Goal: Task Accomplishment & Management: Complete application form

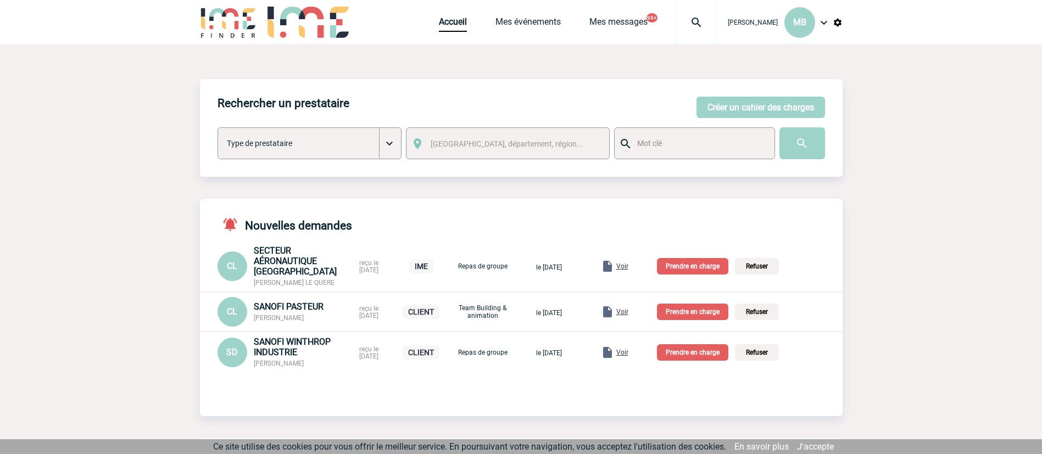
click at [717, 265] on p "Prendre en charge" at bounding box center [692, 266] width 71 height 16
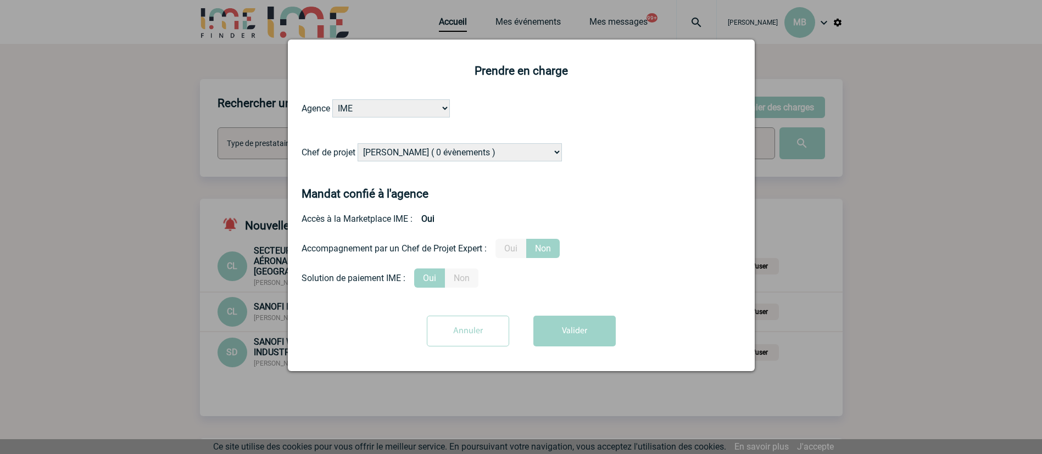
drag, startPoint x: 452, startPoint y: 151, endPoint x: 458, endPoint y: 149, distance: 6.3
click at [452, 151] on select "[PERSON_NAME] ( 0 évènements ) [PERSON_NAME] ( 201 évènements ) [PERSON_NAME] (…" at bounding box center [460, 152] width 204 height 18
select select "129741"
click at [358, 144] on select "[PERSON_NAME] ( 0 évènements ) [PERSON_NAME] ( 201 évènements ) [PERSON_NAME] (…" at bounding box center [460, 152] width 204 height 18
click at [580, 327] on button "Valider" at bounding box center [575, 331] width 82 height 31
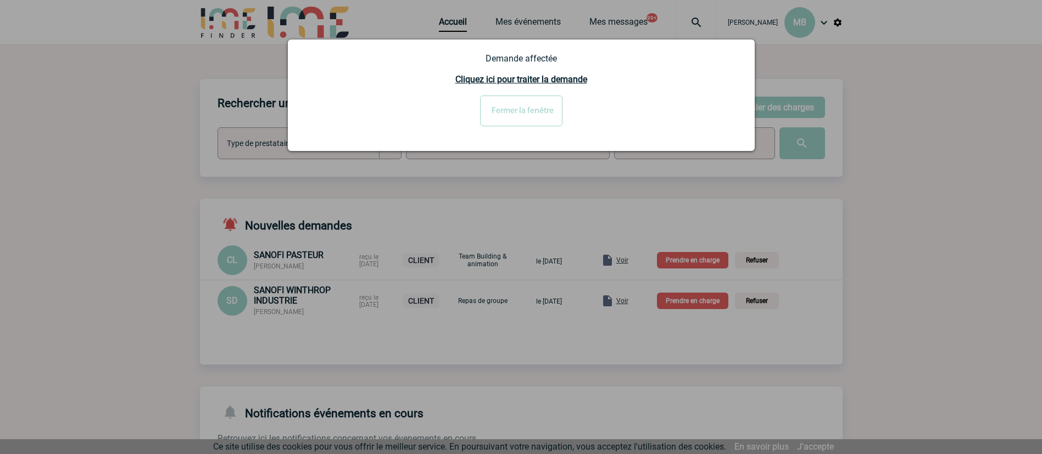
drag, startPoint x: 934, startPoint y: 216, endPoint x: 685, endPoint y: 187, distance: 250.1
click at [930, 214] on div at bounding box center [521, 227] width 1042 height 454
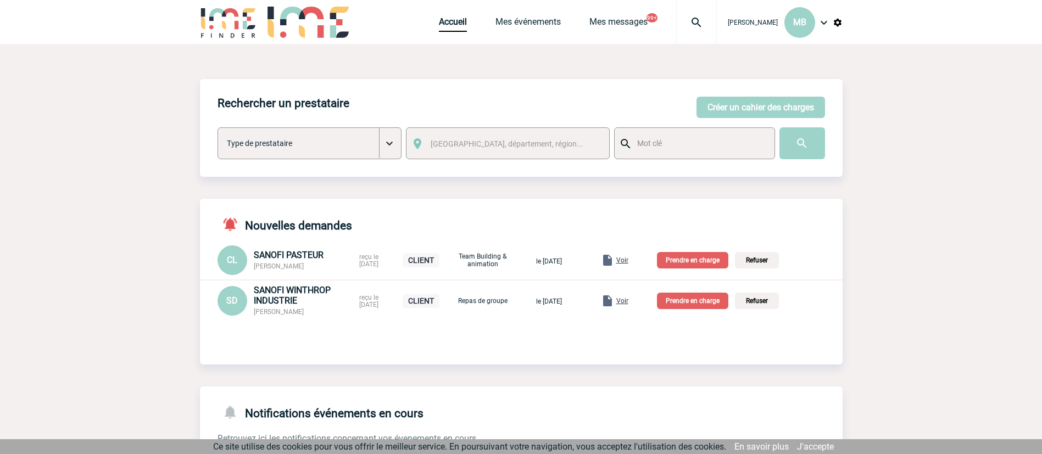
click at [631, 260] on link "Voir" at bounding box center [603, 259] width 56 height 10
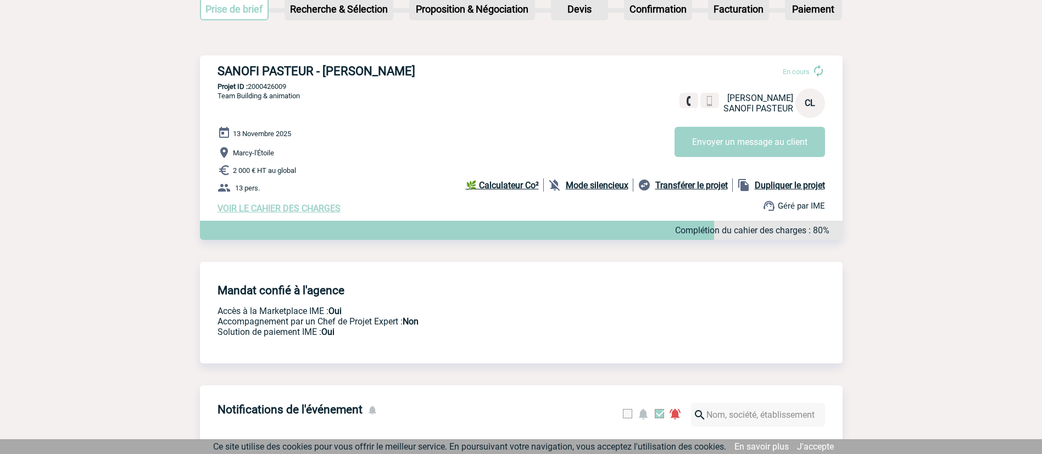
scroll to position [165, 0]
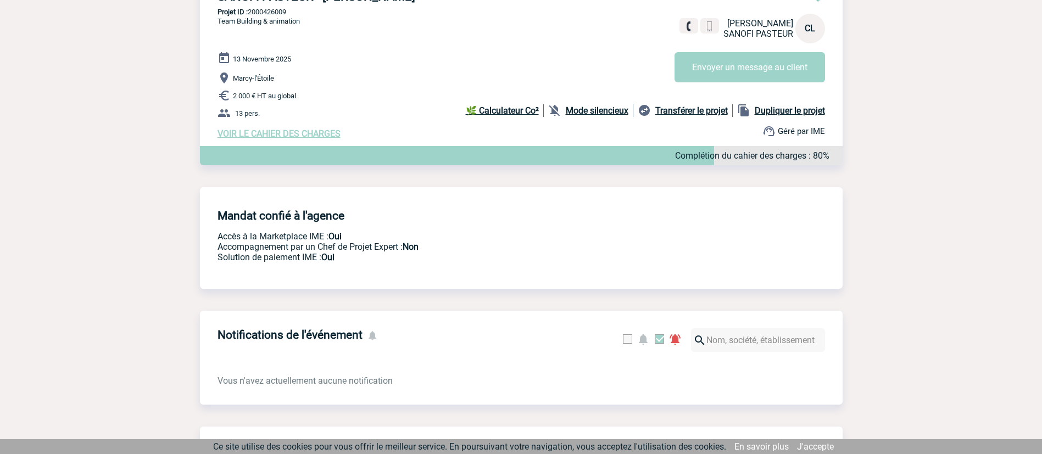
drag, startPoint x: 746, startPoint y: 20, endPoint x: 716, endPoint y: 21, distance: 29.7
click at [727, 21] on span "[PERSON_NAME]" at bounding box center [760, 23] width 66 height 10
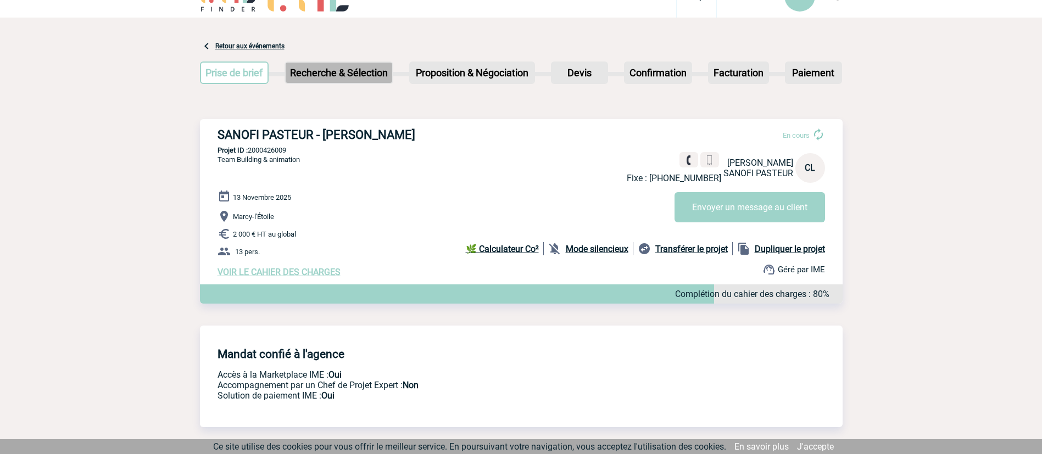
scroll to position [0, 0]
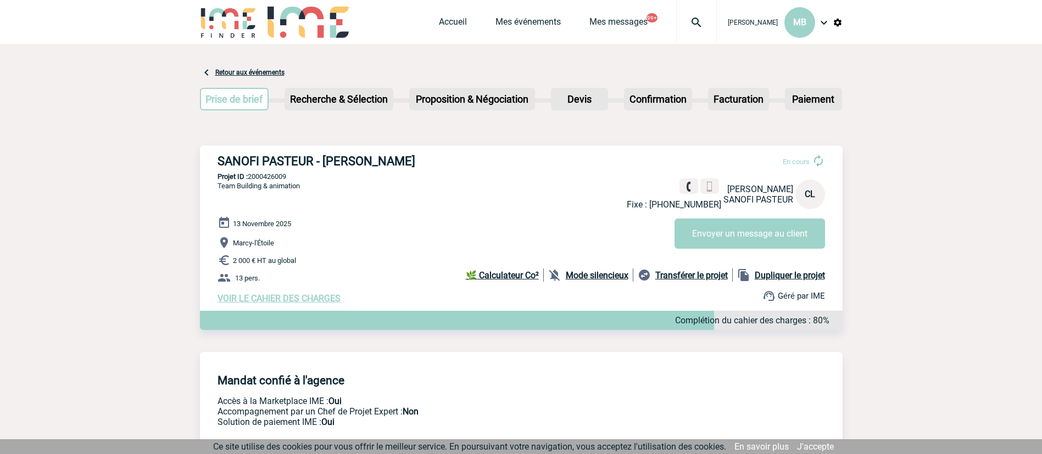
click at [448, 14] on div "Accueil Mes événements Mes messages 99+ Projet, client Projet, client" at bounding box center [578, 22] width 278 height 44
click at [447, 21] on link "Accueil" at bounding box center [453, 23] width 28 height 15
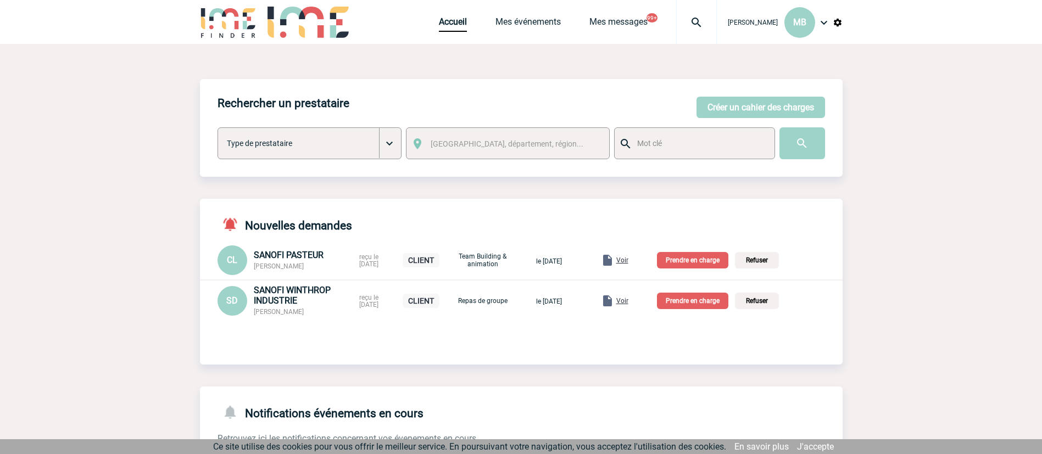
click at [700, 261] on p "Prendre en charge" at bounding box center [692, 260] width 71 height 16
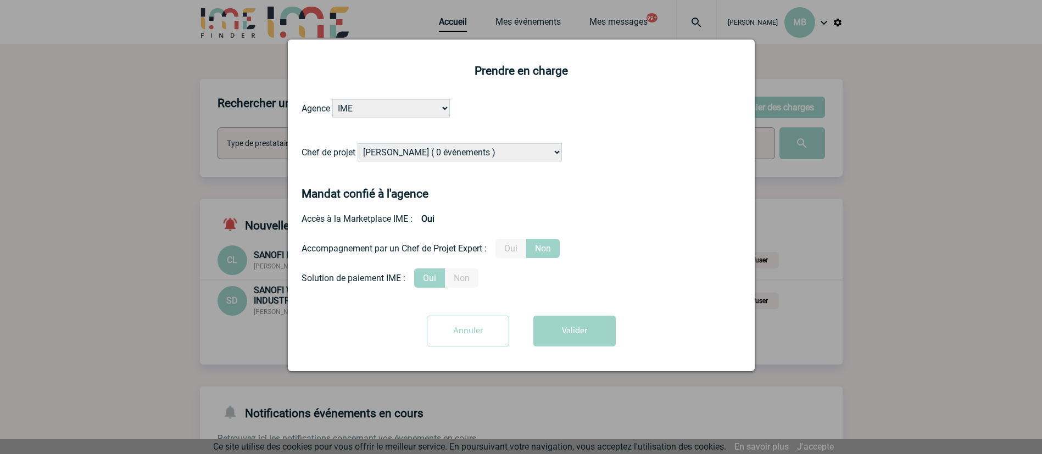
click at [516, 145] on select "Alizée VERLAGUET ( 0 évènements ) Anne-Françoise BONHOMME ( 201 évènements ) An…" at bounding box center [460, 152] width 204 height 18
select select "129834"
click at [638, 210] on div "Accès à la Marketplace IME : Oui" at bounding box center [522, 218] width 440 height 19
click at [575, 326] on button "Valider" at bounding box center [575, 331] width 82 height 31
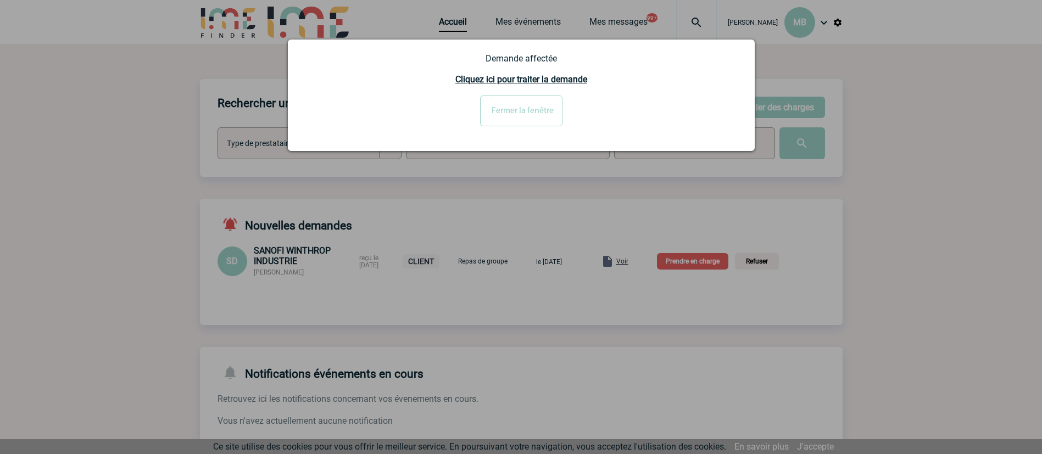
click at [1007, 237] on div at bounding box center [521, 227] width 1042 height 454
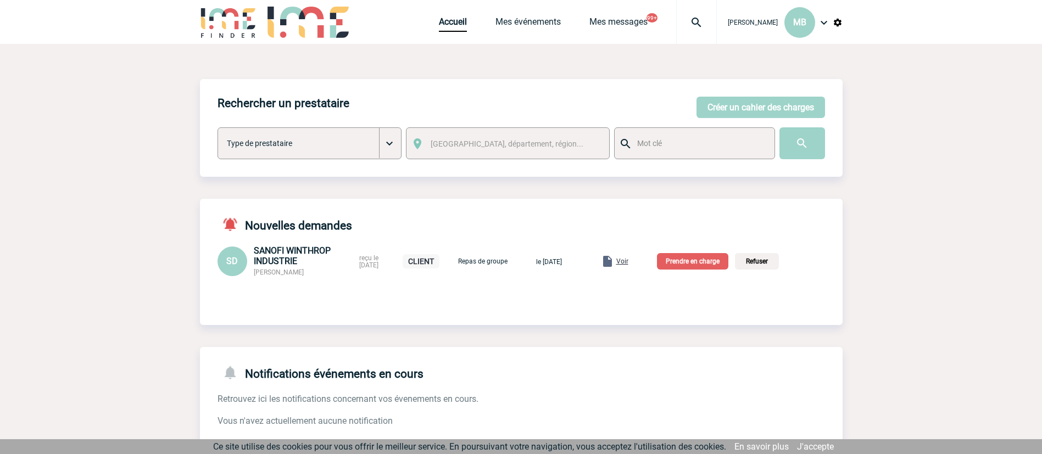
click at [629, 263] on span "Voir" at bounding box center [622, 262] width 12 height 8
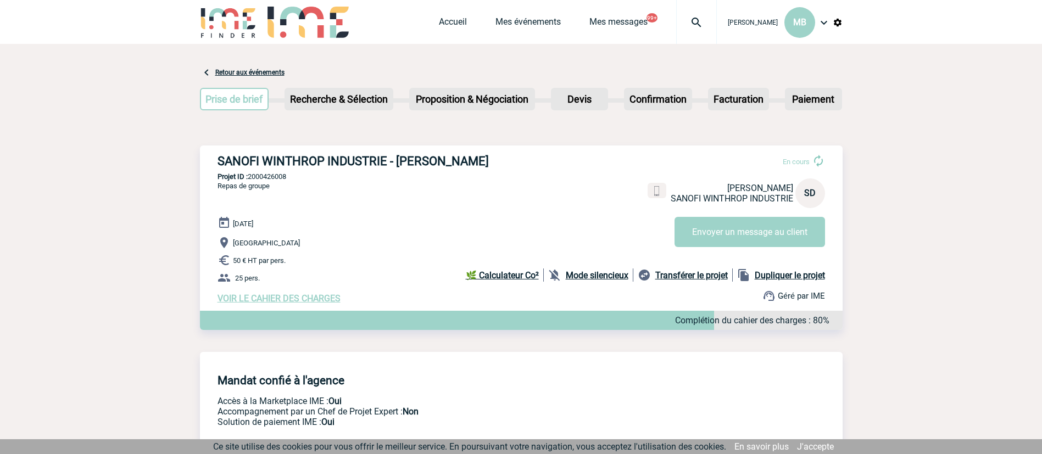
drag, startPoint x: 491, startPoint y: 163, endPoint x: 442, endPoint y: 159, distance: 49.6
click at [442, 159] on h3 "SANOFI WINTHROP INDUSTRIE - Sylviane DASILVA" at bounding box center [383, 161] width 330 height 14
copy h3 "DASILVA"
click at [441, 17] on link "Accueil" at bounding box center [453, 23] width 28 height 15
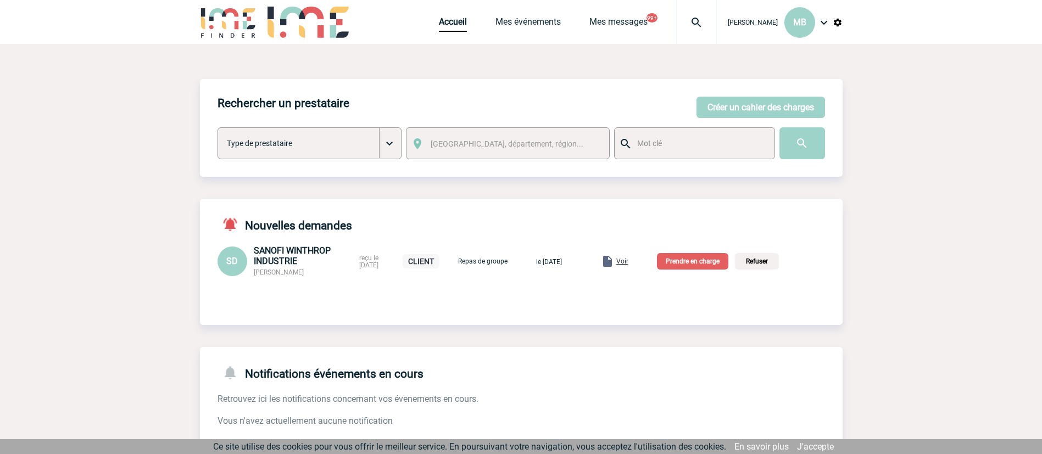
click at [690, 269] on p "Prendre en charge" at bounding box center [692, 261] width 71 height 16
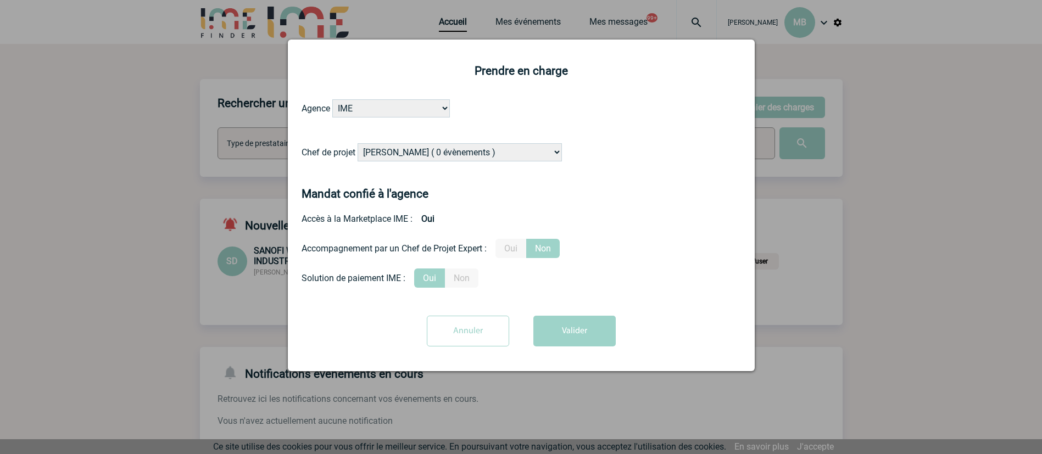
click at [429, 157] on select "Alizée VERLAGUET ( 0 évènements ) Anne-Françoise BONHOMME ( 201 évènements ) An…" at bounding box center [460, 152] width 204 height 18
select select "121547"
click at [358, 144] on select "Alizée VERLAGUET ( 0 évènements ) Anne-Françoise BONHOMME ( 201 évènements ) An…" at bounding box center [460, 152] width 204 height 18
click at [563, 330] on button "Valider" at bounding box center [575, 331] width 82 height 31
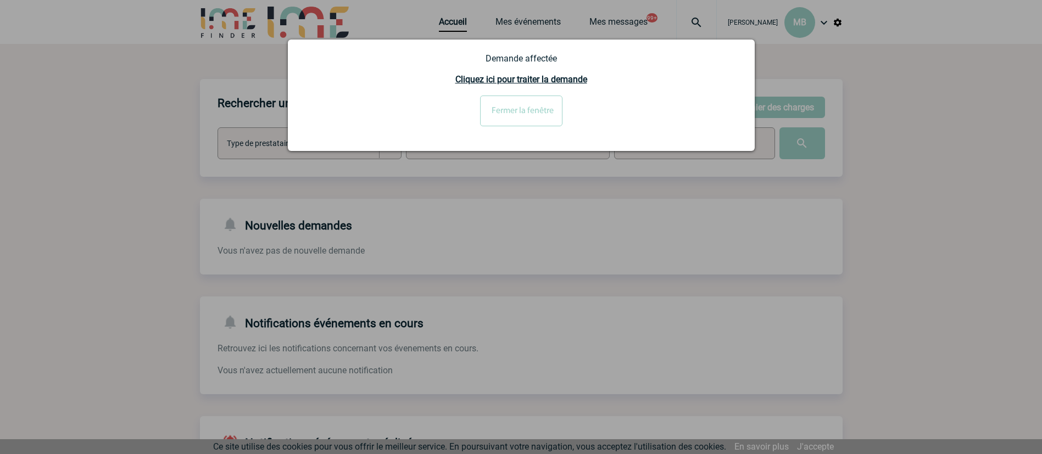
drag, startPoint x: 836, startPoint y: 237, endPoint x: 710, endPoint y: 163, distance: 145.3
click at [823, 232] on div at bounding box center [521, 227] width 1042 height 454
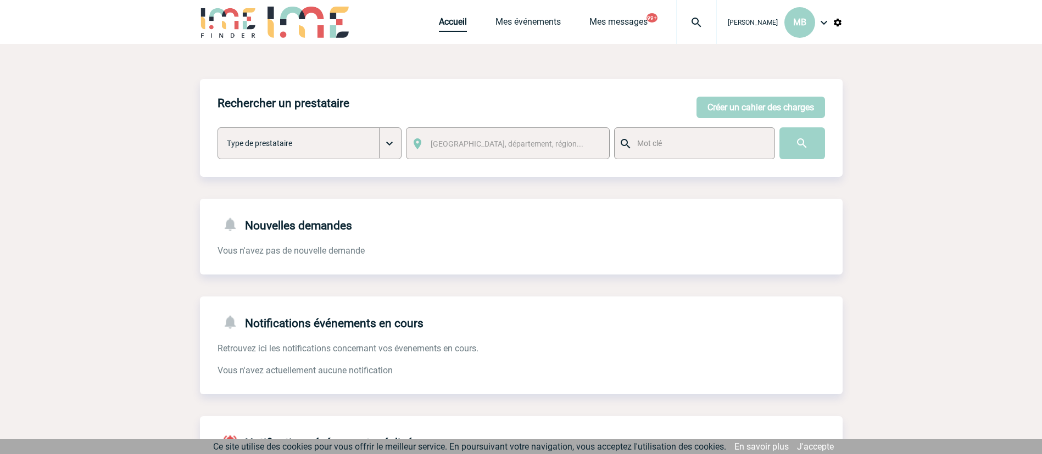
click at [447, 27] on link "Accueil" at bounding box center [453, 23] width 28 height 15
click at [728, 113] on button "Créer un cahier des charges" at bounding box center [761, 107] width 129 height 21
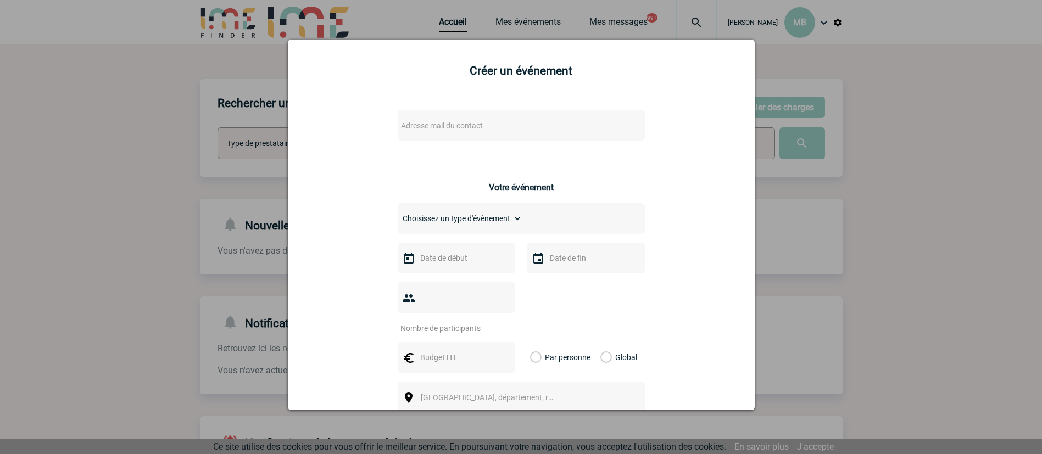
click at [466, 116] on div "Adresse mail du contact" at bounding box center [521, 125] width 247 height 31
click at [448, 138] on div "Adresse mail du contact" at bounding box center [521, 125] width 247 height 31
click at [443, 129] on span "Adresse mail du contact" at bounding box center [442, 125] width 82 height 9
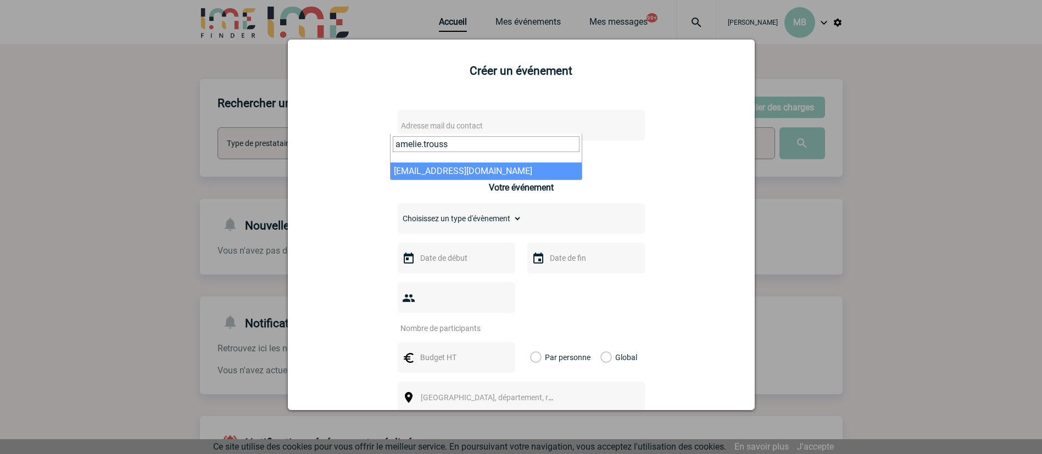
type input "amelie.trouss"
select select "132085"
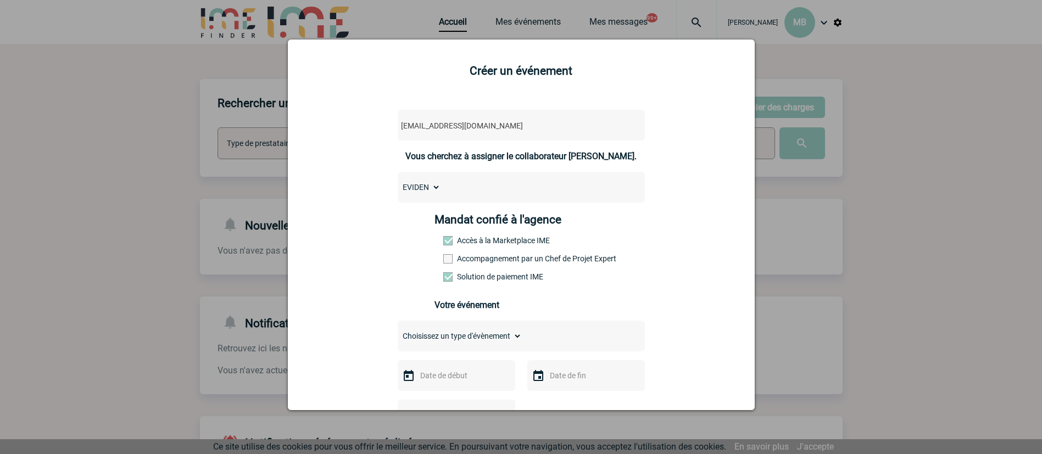
scroll to position [165, 0]
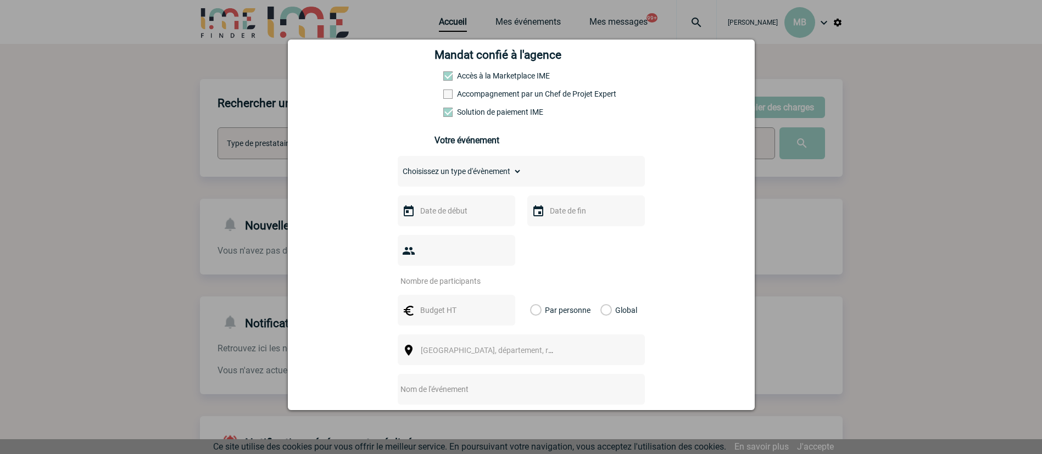
click at [499, 175] on select "Choisissez un type d'évènement Séminaire avec nuitée Séminaire sans nuitée Repa…" at bounding box center [460, 171] width 124 height 15
select select "9"
click at [398, 166] on select "Choisissez un type d'évènement Séminaire avec nuitée Séminaire sans nuitée Repa…" at bounding box center [460, 171] width 124 height 15
click at [457, 208] on input "text" at bounding box center [456, 211] width 76 height 14
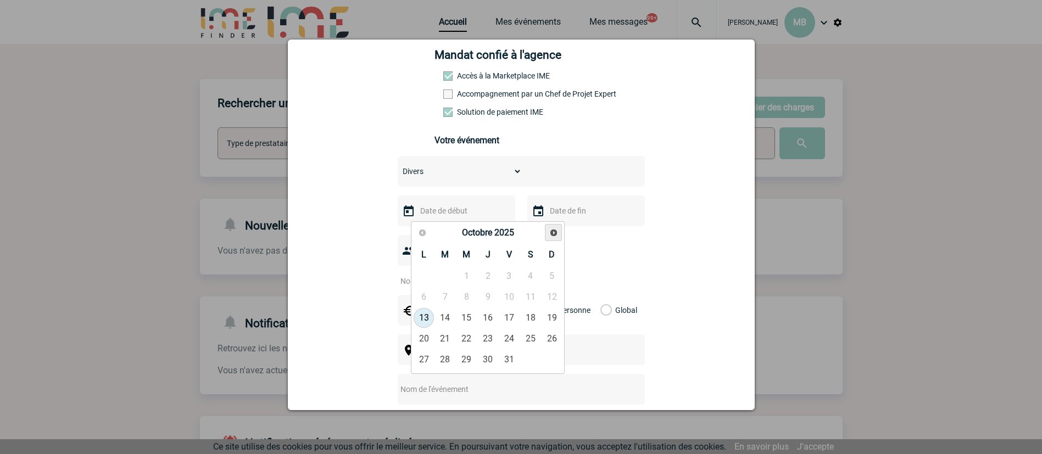
click at [551, 229] on span "Suivant" at bounding box center [553, 233] width 9 height 9
click at [441, 297] on link "9" at bounding box center [445, 297] width 20 height 20
type input "09-12-2025"
click at [579, 205] on div at bounding box center [586, 211] width 118 height 31
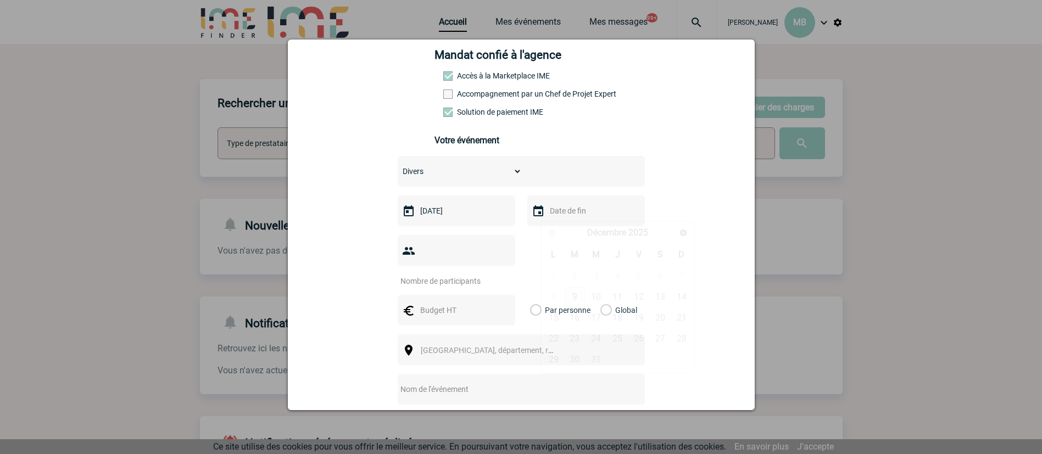
click at [573, 224] on body "Marion BOUYSSE MB Accueil Mes événements" at bounding box center [521, 336] width 1042 height 673
click at [576, 294] on link "9" at bounding box center [575, 297] width 20 height 20
type input "09-12-2025"
click at [447, 274] on input "number" at bounding box center [449, 281] width 103 height 14
type input "5"
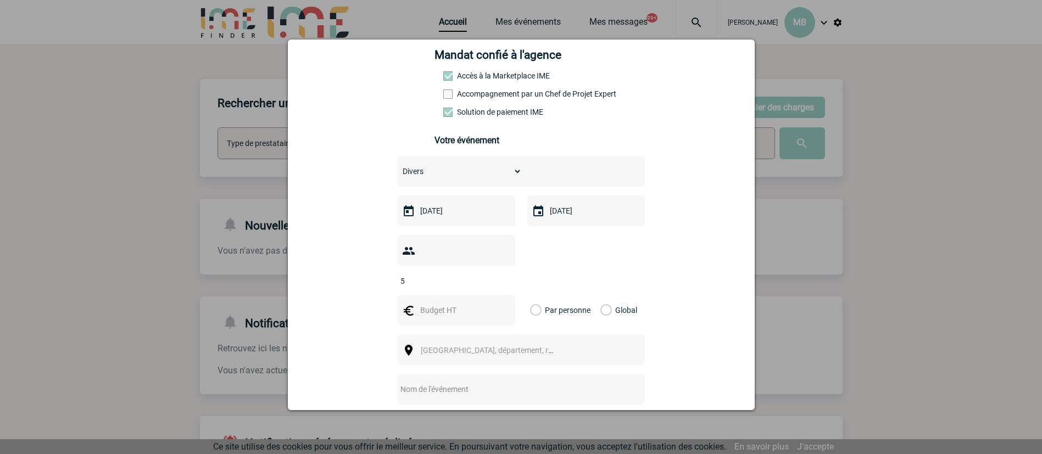
click at [443, 303] on input "text" at bounding box center [456, 310] width 76 height 14
type input "2000"
click at [604, 295] on label "Global" at bounding box center [604, 310] width 7 height 31
click at [0, 0] on input "Global" at bounding box center [0, 0] width 0 height 0
click at [521, 343] on span "[GEOGRAPHIC_DATA], département, région..." at bounding box center [491, 350] width 151 height 15
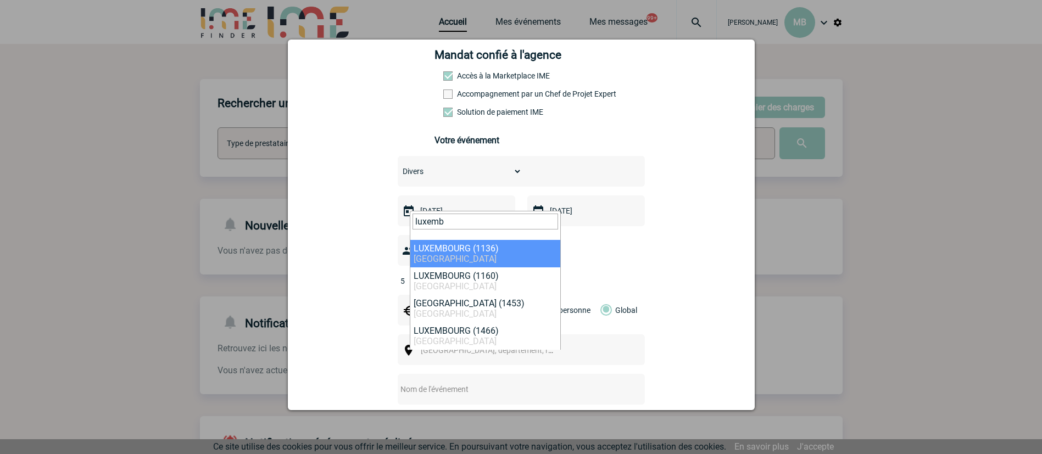
type input "luxemb"
select select "319017"
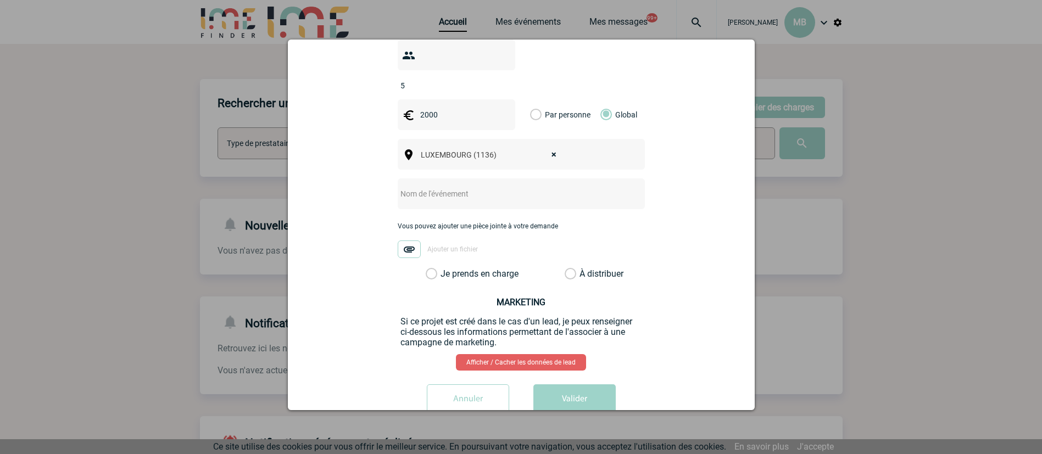
scroll to position [373, 0]
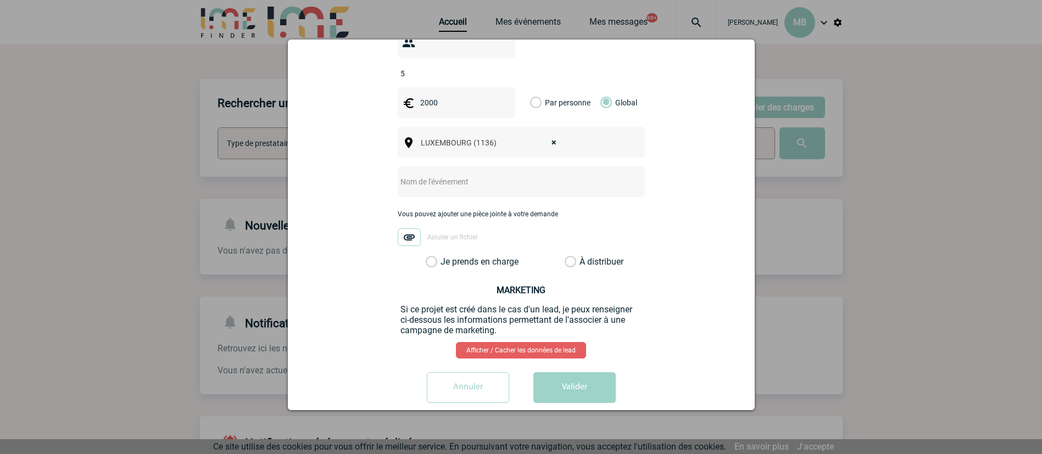
click at [485, 175] on input "text" at bounding box center [507, 182] width 218 height 14
click at [489, 175] on input "CENTRALISATION -" at bounding box center [507, 182] width 218 height 14
paste input "projet Luxembourg Defence Technology and Innovation Day"
type input "CENTRALISATION - projet Luxembourg Defence Technology and Innovation Day"
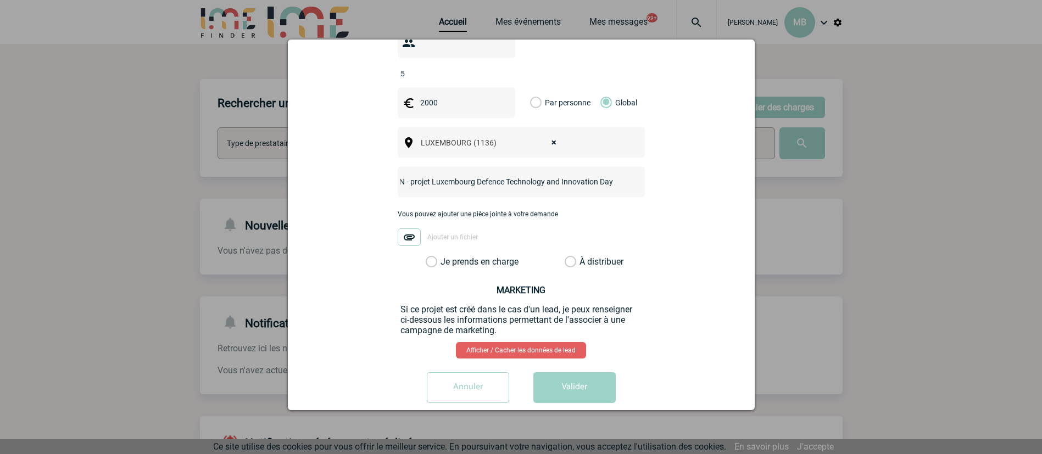
drag, startPoint x: 566, startPoint y: 242, endPoint x: 544, endPoint y: 346, distance: 106.3
click at [566, 257] on label "À distribuer" at bounding box center [571, 262] width 12 height 11
click at [0, 0] on input "À distribuer" at bounding box center [0, 0] width 0 height 0
click at [569, 375] on button "Valider" at bounding box center [575, 388] width 82 height 31
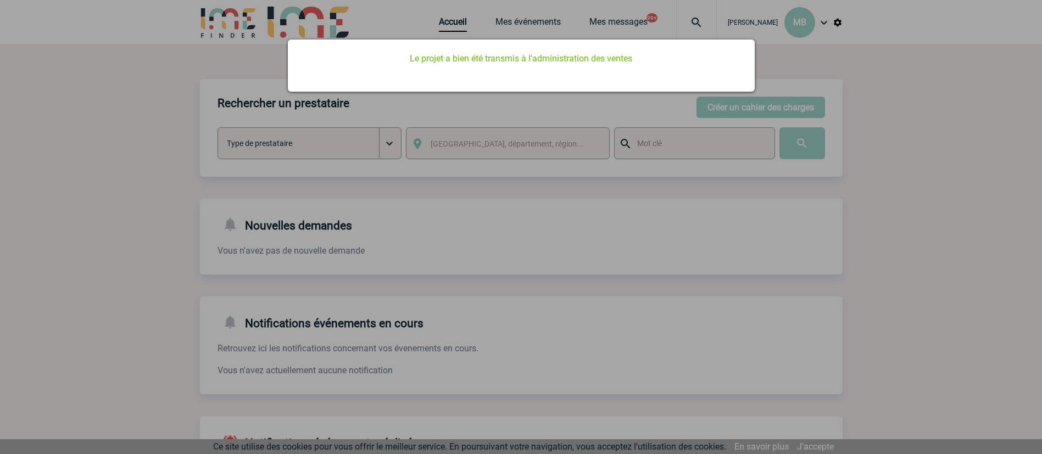
click at [436, 120] on div at bounding box center [521, 227] width 1042 height 454
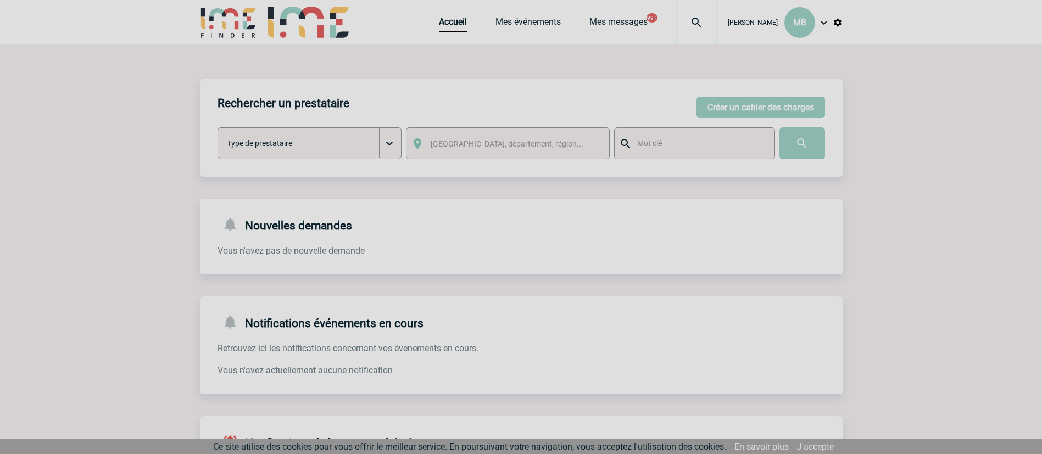
click at [445, 20] on div at bounding box center [521, 227] width 1042 height 454
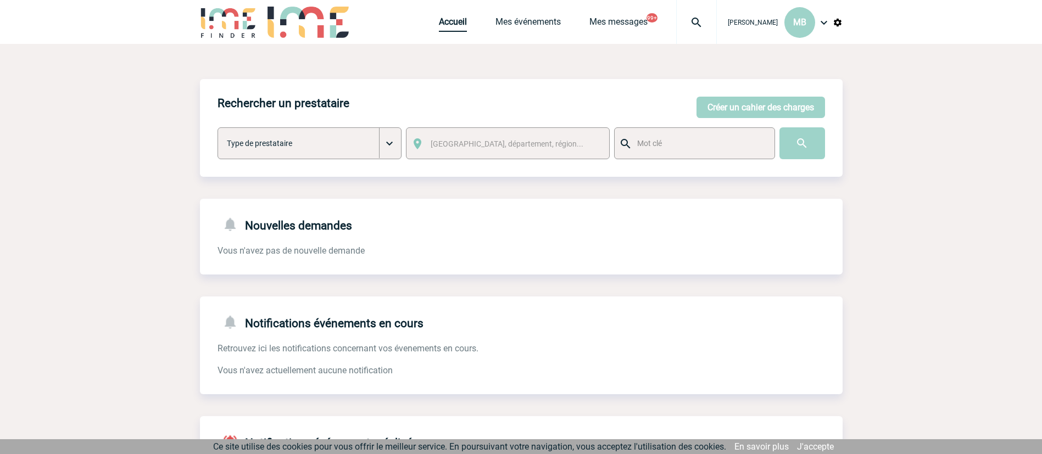
click at [452, 23] on link "Accueil" at bounding box center [453, 23] width 28 height 15
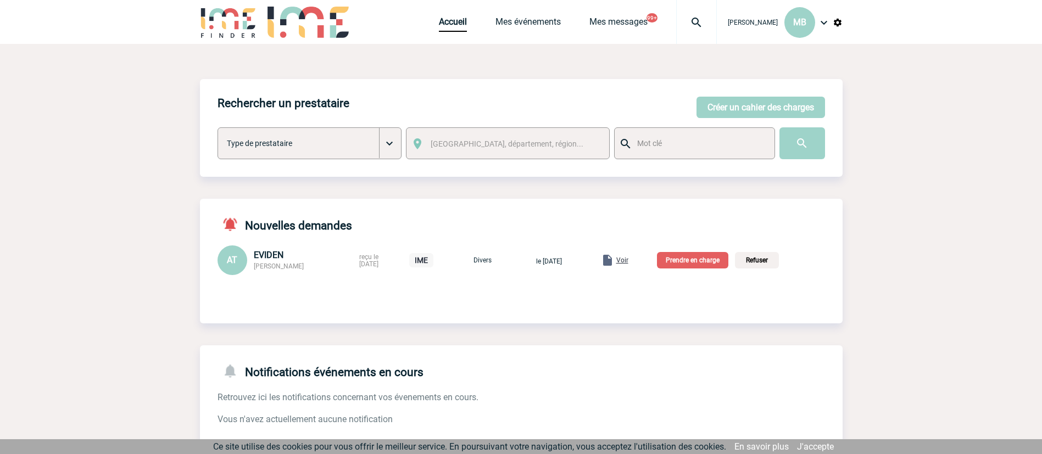
click at [713, 262] on p "Prendre en charge" at bounding box center [692, 260] width 71 height 16
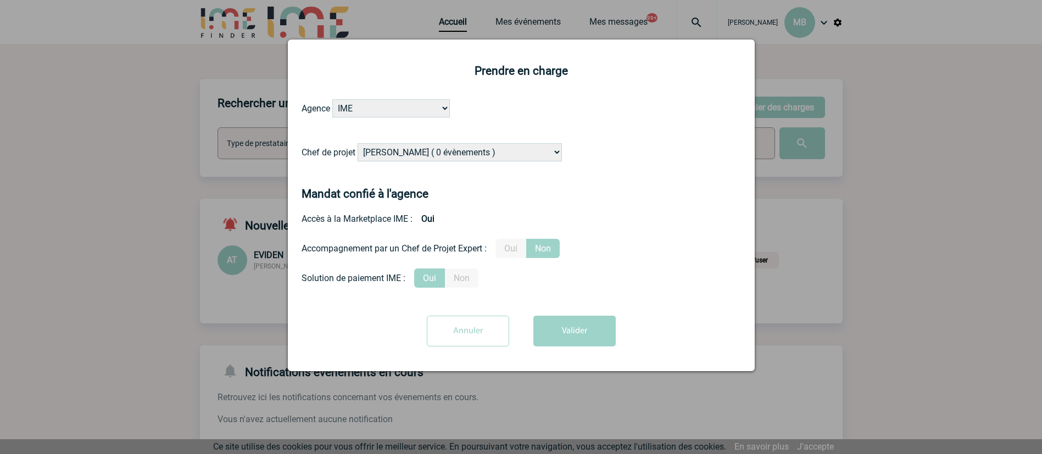
click at [458, 152] on select "[PERSON_NAME] ( 0 évènements ) [PERSON_NAME] ( 201 évènements ) [PERSON_NAME] (…" at bounding box center [460, 152] width 204 height 18
select select "131233"
click at [358, 144] on select "[PERSON_NAME] ( 0 évènements ) [PERSON_NAME] ( 201 évènements ) [PERSON_NAME] (…" at bounding box center [460, 152] width 204 height 18
click at [570, 332] on button "Valider" at bounding box center [575, 331] width 82 height 31
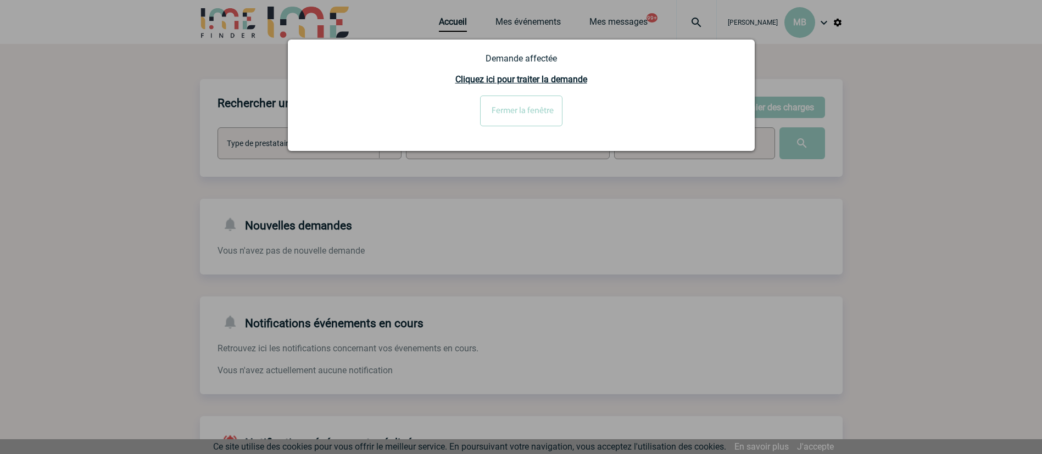
click at [515, 111] on input "Fermer la fenêtre" at bounding box center [521, 111] width 82 height 31
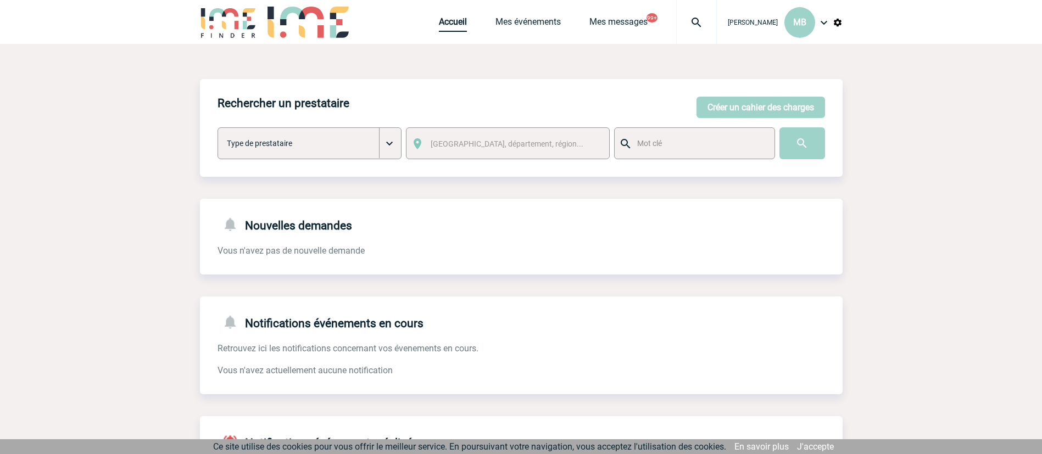
click at [440, 26] on link "Accueil" at bounding box center [453, 23] width 28 height 15
click at [825, 15] on div "[PERSON_NAME] MB" at bounding box center [780, 22] width 126 height 45
click at [825, 19] on img at bounding box center [824, 22] width 13 height 13
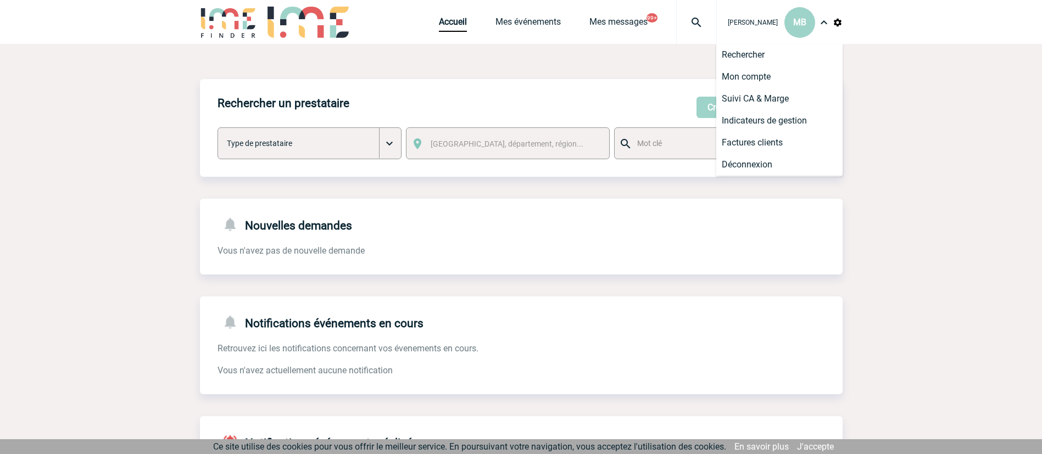
click at [843, 21] on div "Marion BOUYSSE MB Accueil Mes événements 99+" at bounding box center [521, 22] width 1042 height 44
click at [840, 23] on img at bounding box center [838, 23] width 10 height 10
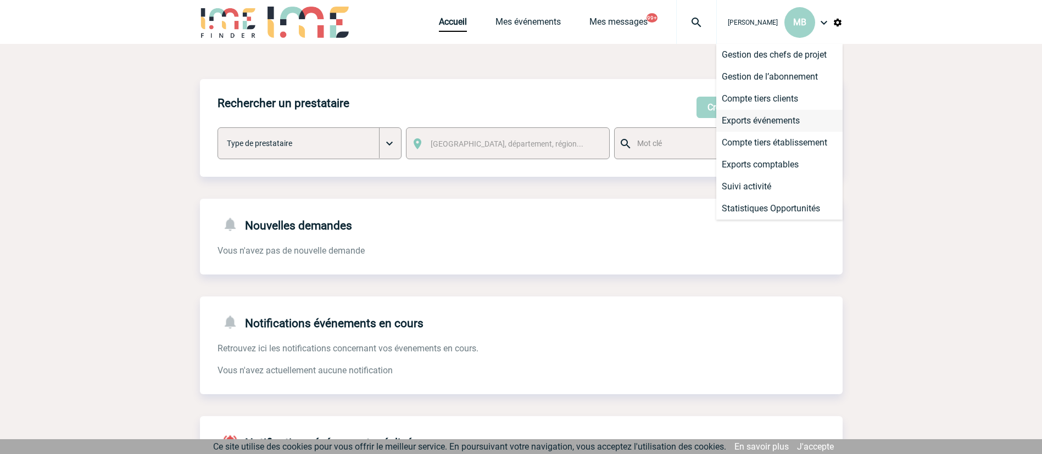
click at [767, 123] on li "Exports événements" at bounding box center [779, 121] width 126 height 22
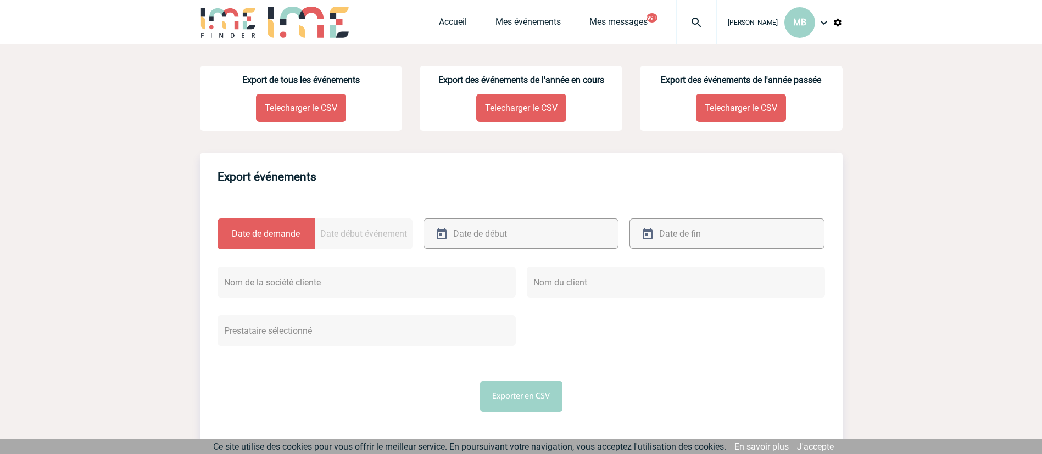
click at [535, 104] on p "Telecharger le CSV" at bounding box center [521, 108] width 90 height 28
click at [535, 18] on link "Mes événements" at bounding box center [528, 23] width 65 height 15
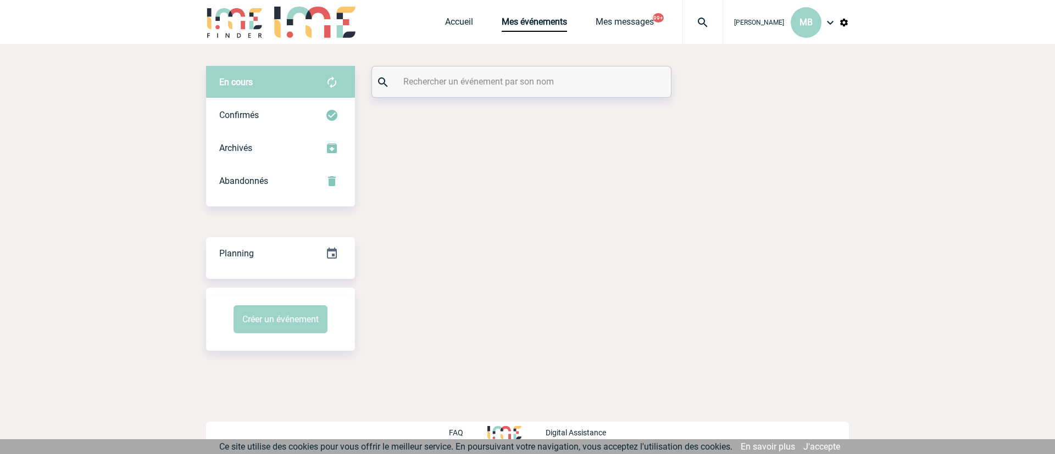
click at [479, 96] on div at bounding box center [521, 81] width 299 height 31
click at [476, 84] on input "text" at bounding box center [523, 82] width 245 height 16
paste input "2000425999"
type input "2000425999"
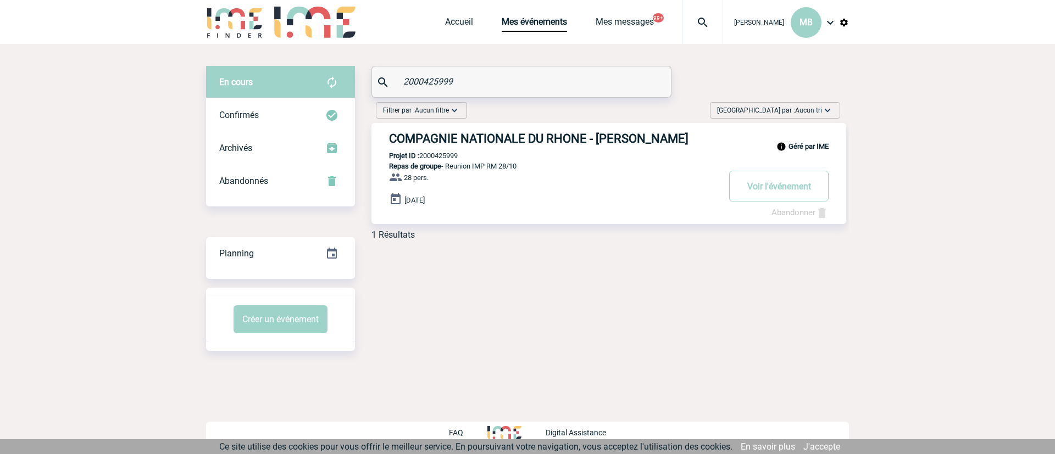
click at [592, 140] on h3 "COMPAGNIE NATIONALE DU RHONE - Véronique GARCIA" at bounding box center [554, 139] width 330 height 14
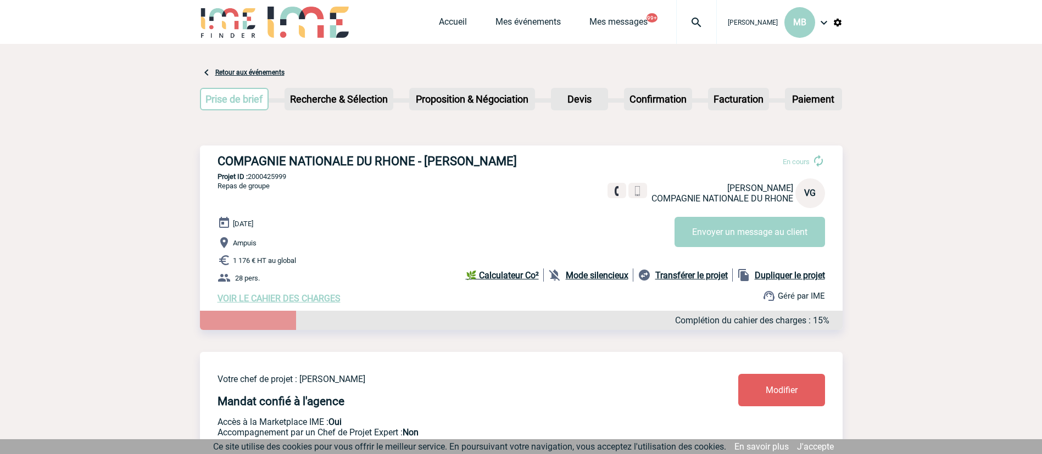
click at [777, 389] on span "Modifier" at bounding box center [782, 390] width 32 height 10
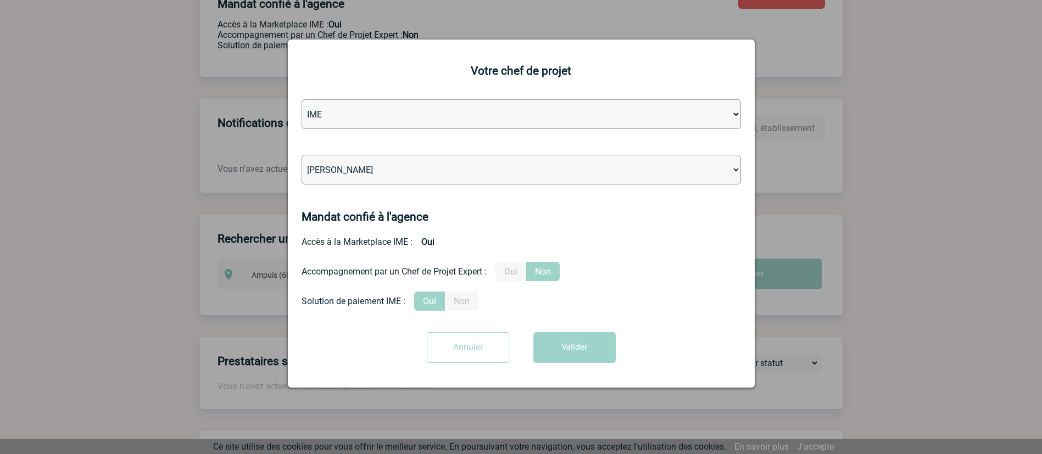
scroll to position [412, 0]
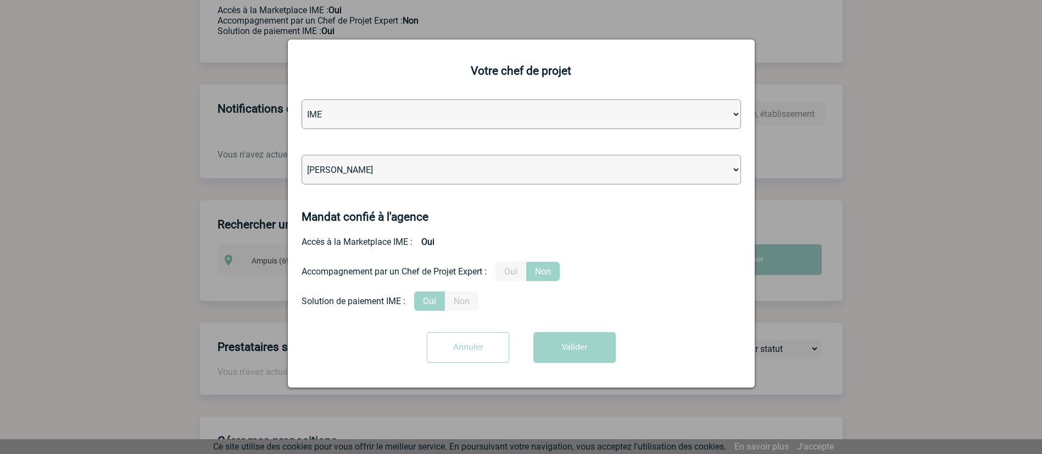
click at [971, 223] on div at bounding box center [521, 227] width 1042 height 454
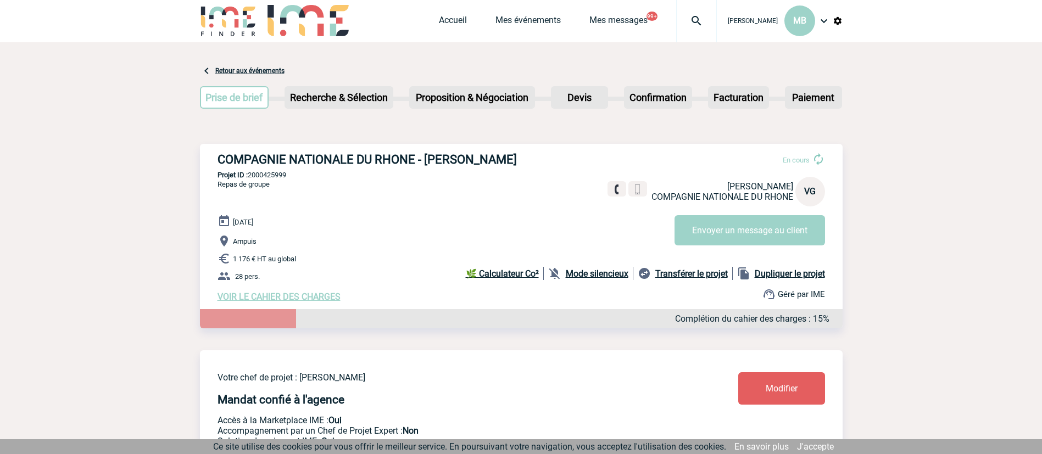
scroll to position [0, 0]
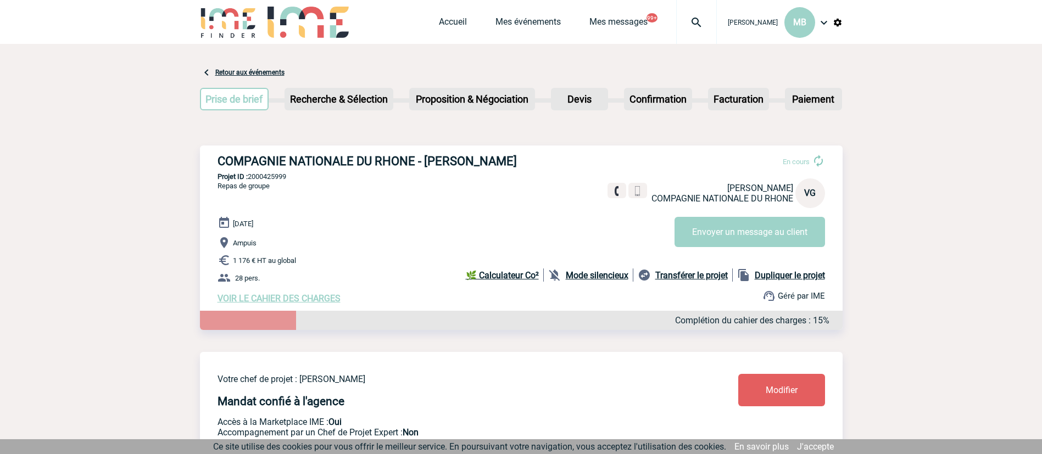
click at [265, 299] on span "VOIR LE CAHIER DES CHARGES" at bounding box center [279, 298] width 123 height 10
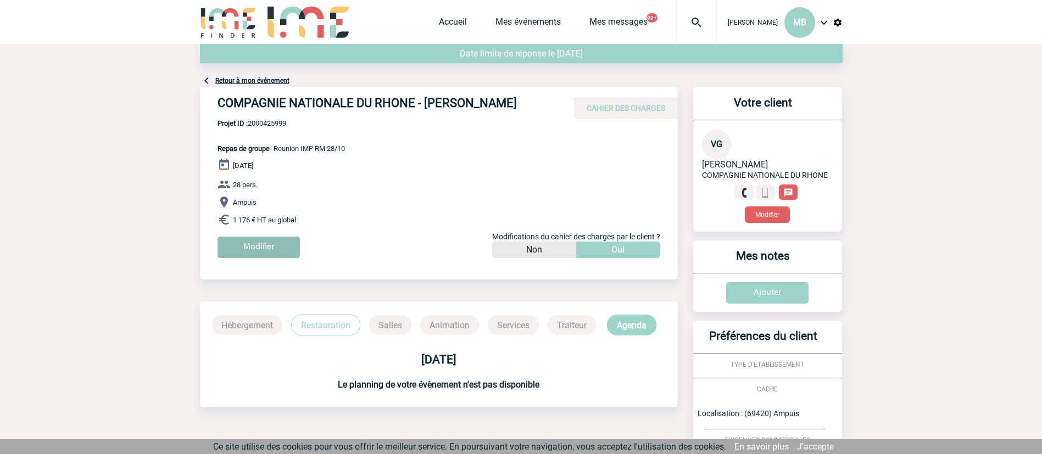
click at [254, 249] on input "Modifier" at bounding box center [259, 247] width 82 height 21
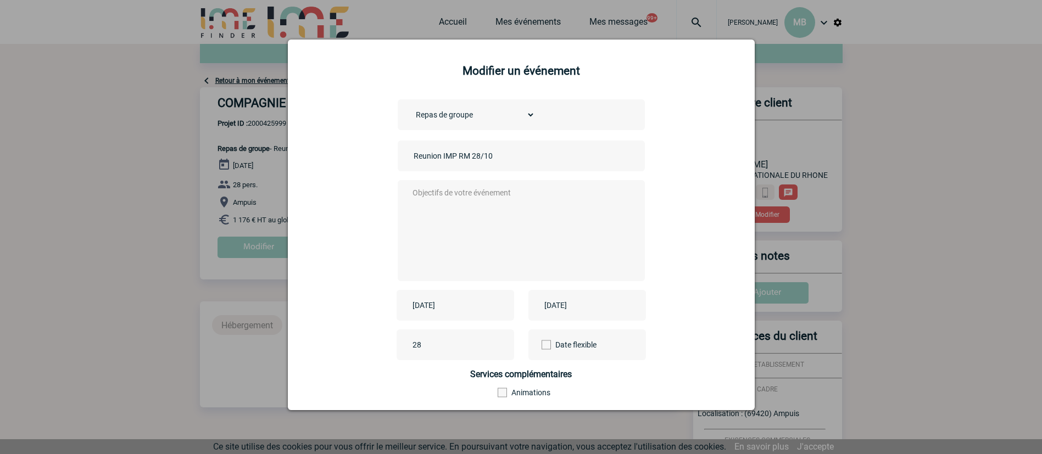
click at [411, 153] on input "Reunion IMP RM 28/10" at bounding box center [488, 156] width 154 height 14
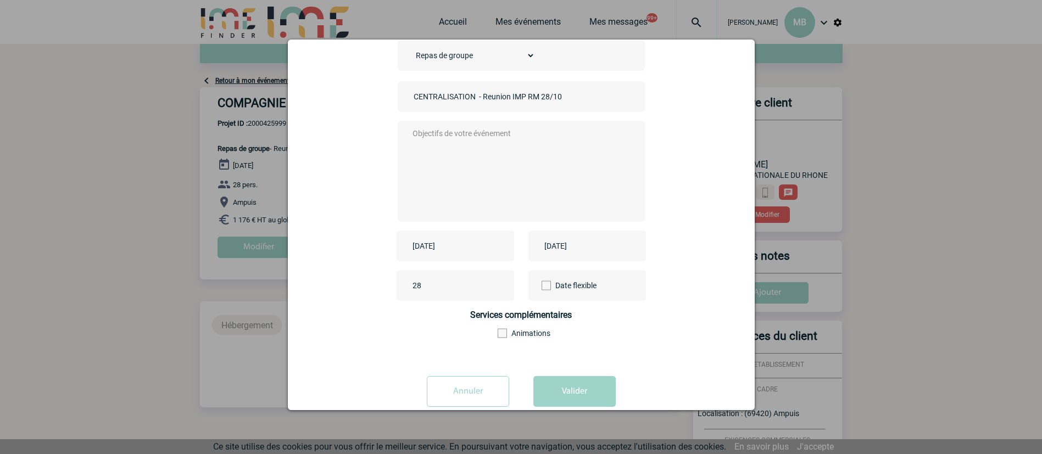
scroll to position [82, 0]
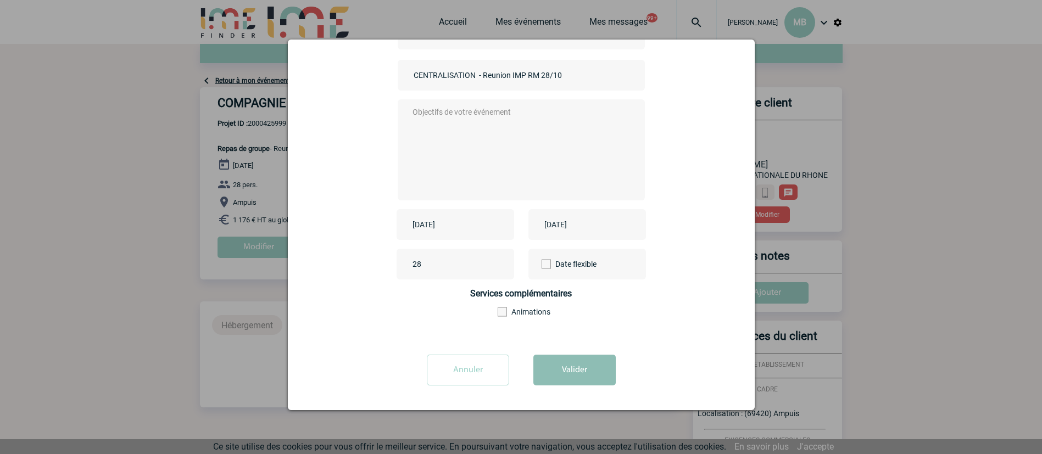
type input "CENTRALISATION - Reunion IMP RM 28/10"
click at [558, 369] on button "Valider" at bounding box center [575, 370] width 82 height 31
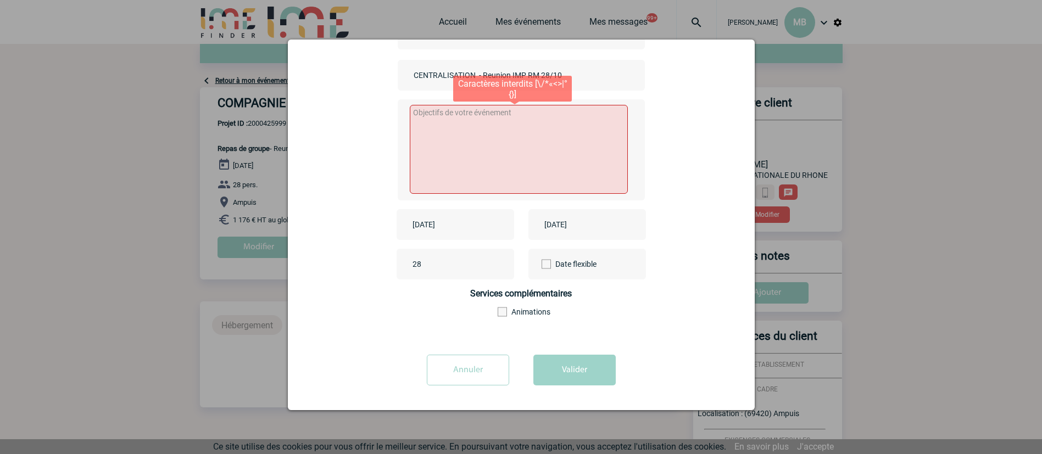
click at [530, 112] on textarea at bounding box center [519, 149] width 218 height 89
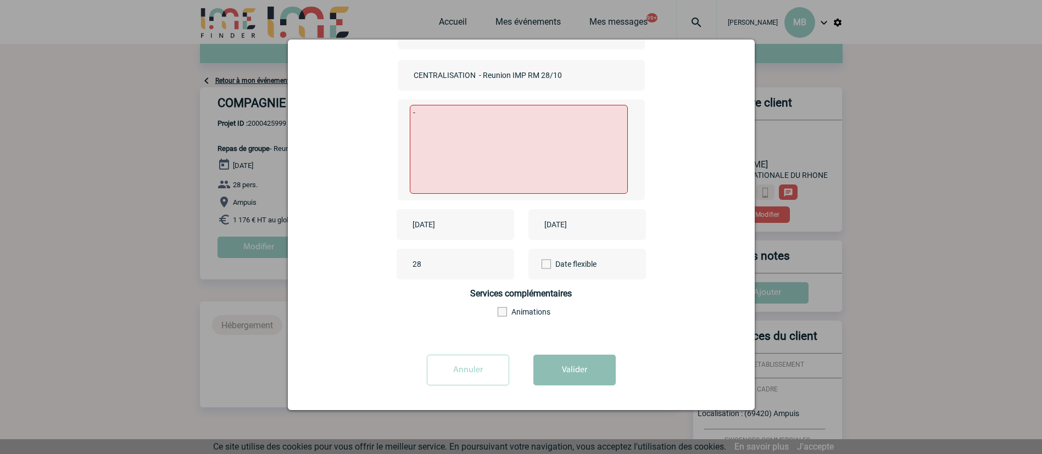
type textarea "-"
click at [569, 377] on button "Valider" at bounding box center [575, 370] width 82 height 31
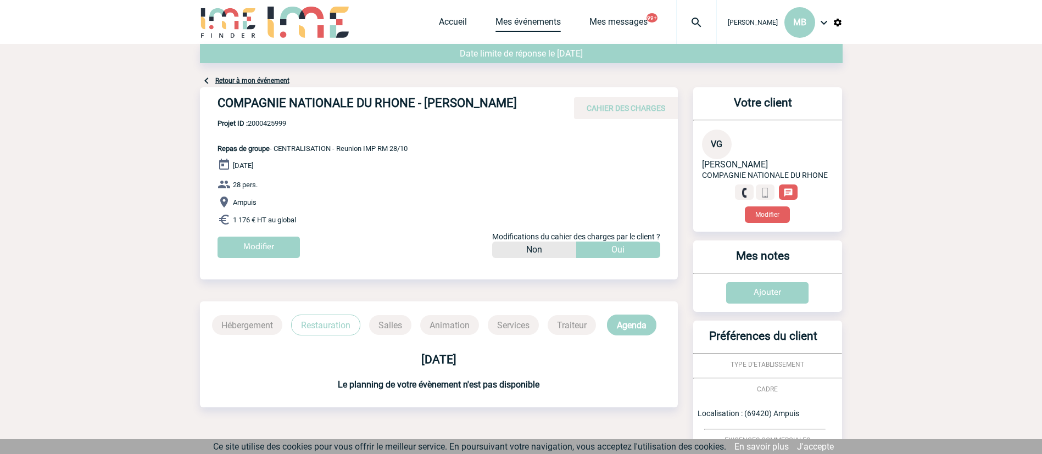
click at [513, 24] on link "Mes événements" at bounding box center [528, 23] width 65 height 15
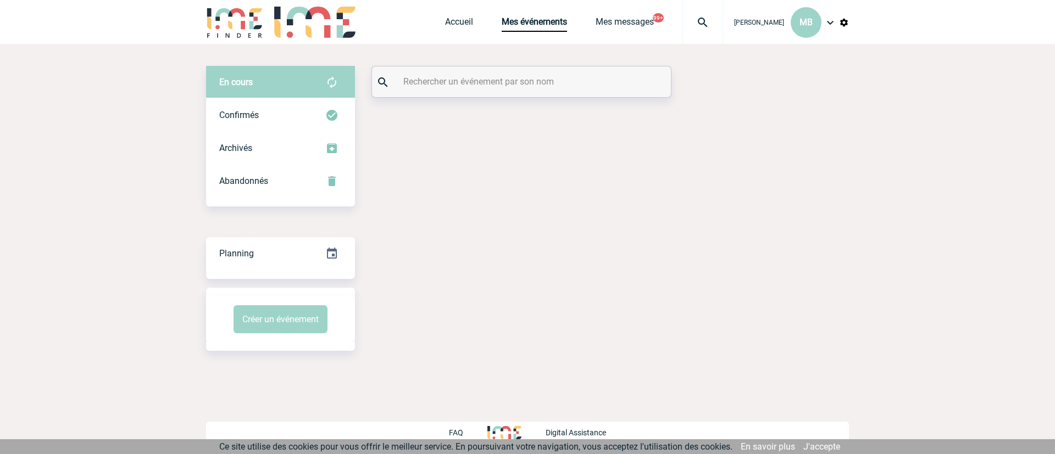
click at [524, 82] on input "text" at bounding box center [523, 82] width 245 height 16
paste input "2000425988"
type input "2000425988"
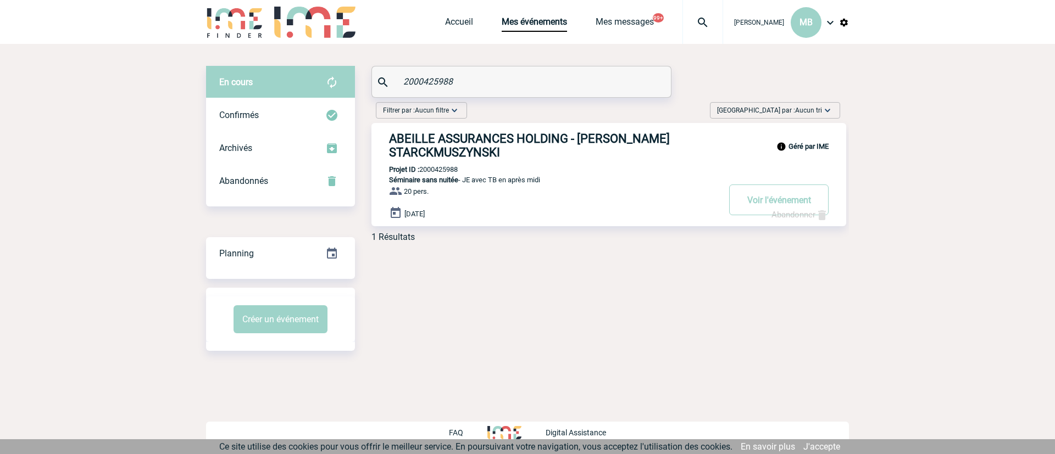
click at [506, 139] on h3 "ABEILLE ASSURANCES HOLDING - Roseline STARCKMUSZYNSKI" at bounding box center [554, 145] width 330 height 27
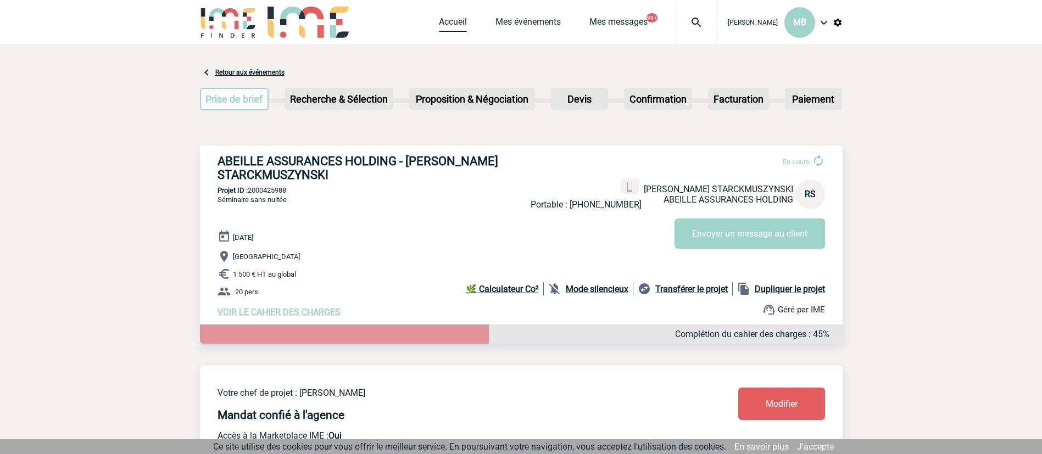
drag, startPoint x: 452, startPoint y: 21, endPoint x: 442, endPoint y: 21, distance: 9.9
click at [452, 21] on link "Accueil" at bounding box center [453, 23] width 28 height 15
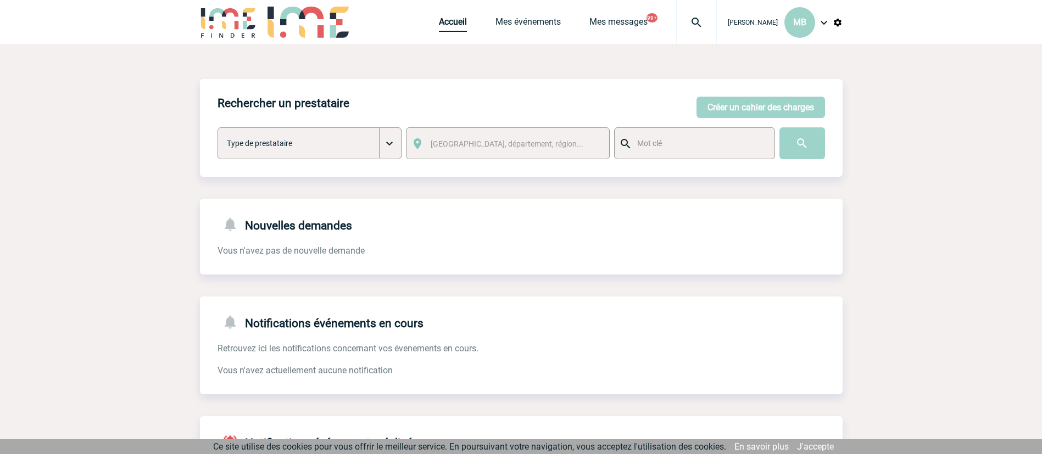
click at [457, 25] on link "Accueil" at bounding box center [453, 23] width 28 height 15
click at [459, 10] on div "Accueil Mes événements Mes messages 99+ Projet, client Projet, client" at bounding box center [578, 22] width 278 height 44
click at [453, 26] on link "Accueil" at bounding box center [453, 23] width 28 height 15
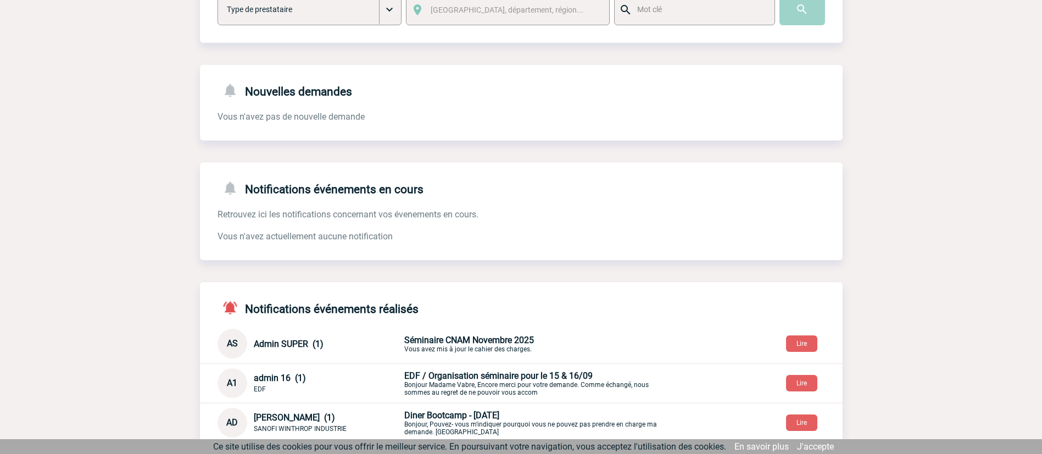
scroll to position [216, 0]
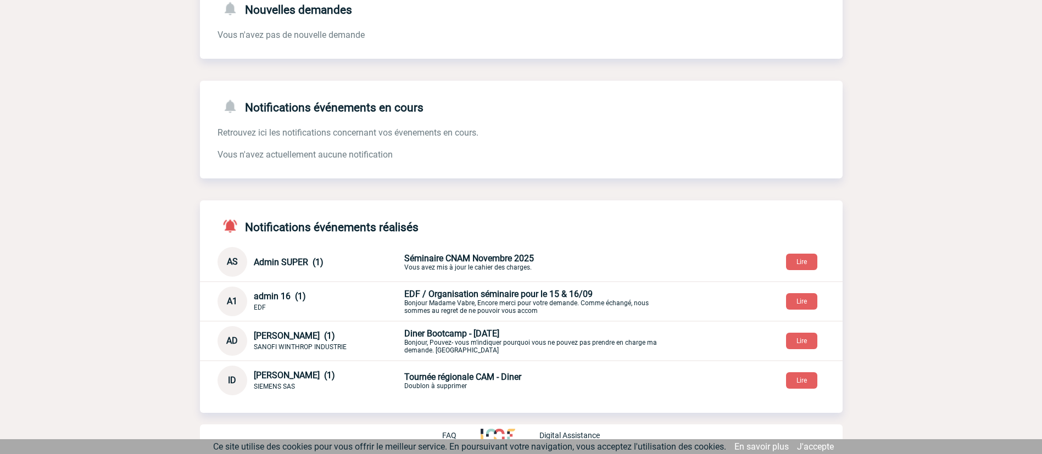
click at [457, 309] on p "EDF / Organisation séminaire pour le 15 & 16/09 Bonjour Madame Vabre, Encore me…" at bounding box center [533, 302] width 258 height 26
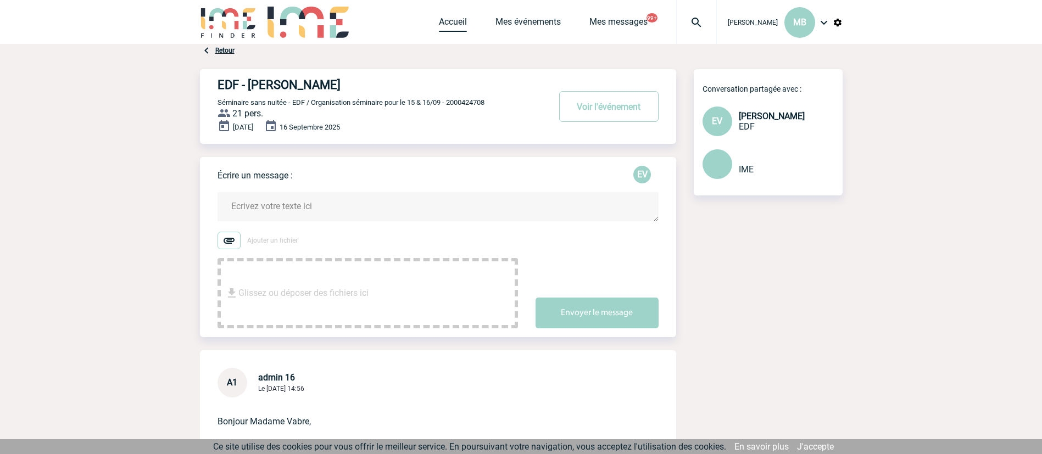
click at [451, 25] on link "Accueil" at bounding box center [453, 23] width 28 height 15
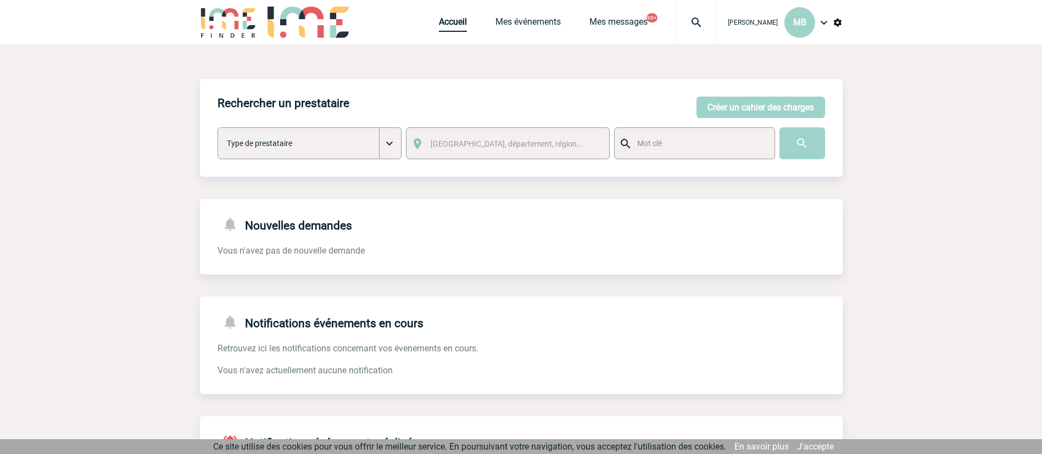
click at [439, 18] on link "Accueil" at bounding box center [453, 23] width 28 height 15
